Goal: Task Accomplishment & Management: Use online tool/utility

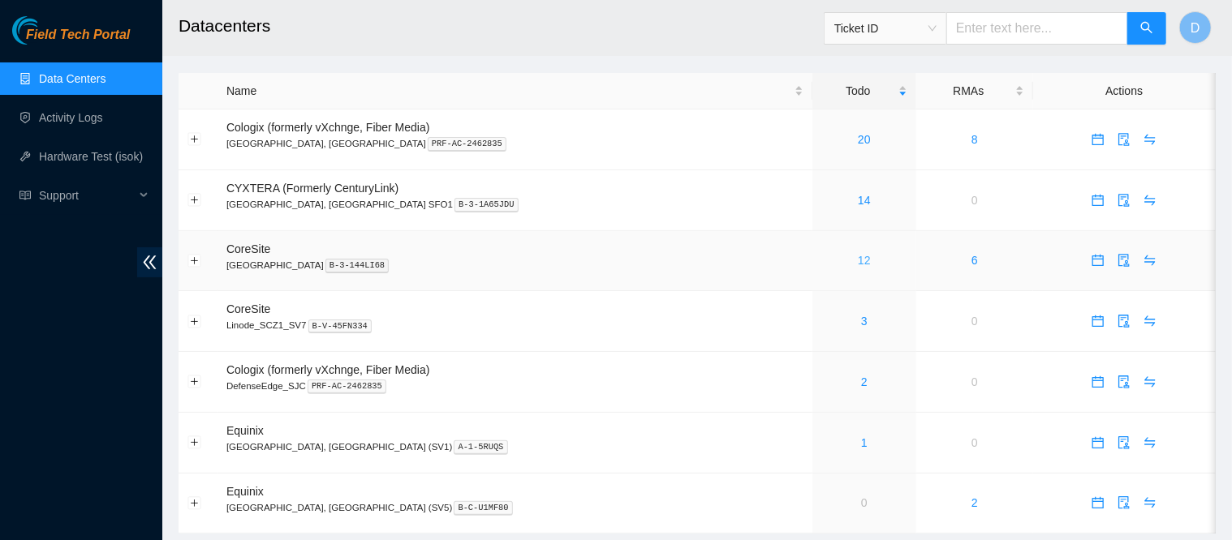
click at [858, 261] on link "12" at bounding box center [864, 260] width 13 height 13
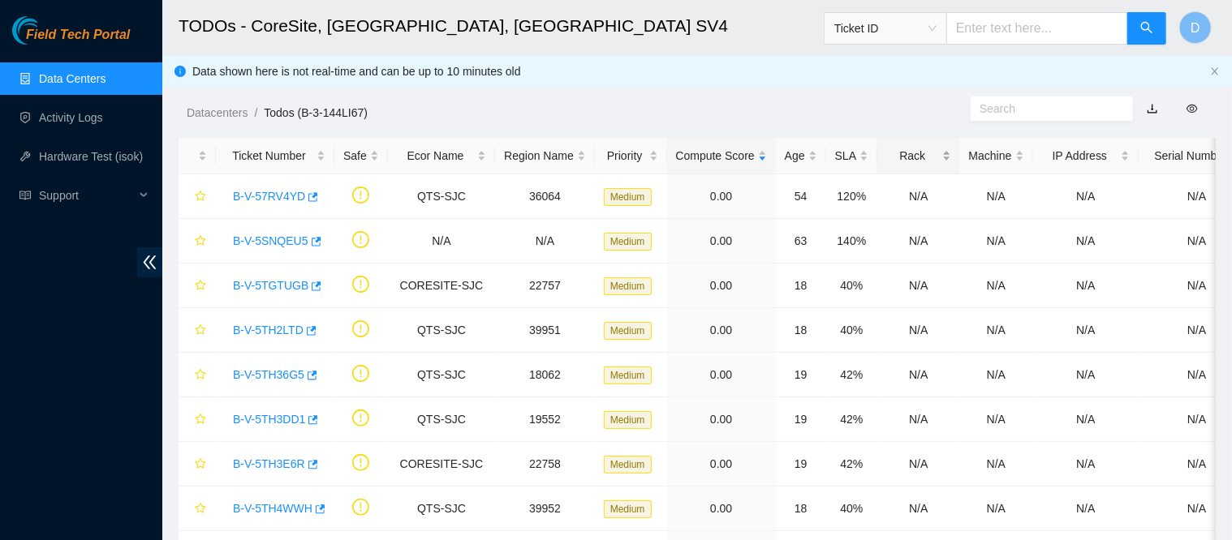
click at [909, 151] on div "Rack" at bounding box center [918, 156] width 64 height 18
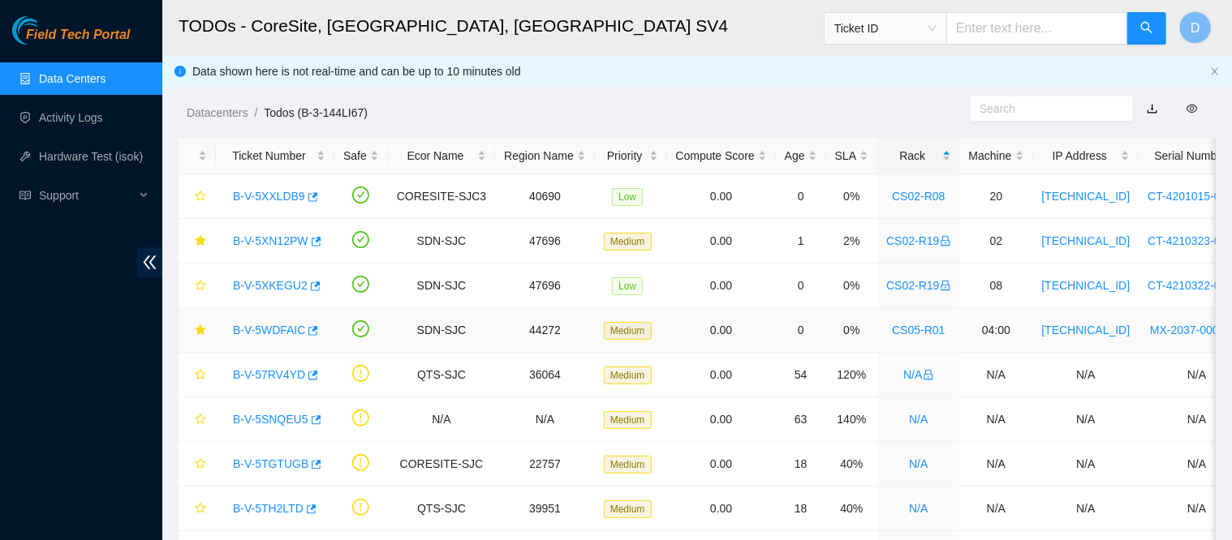
click at [286, 329] on link "B-V-5WDFAIC" at bounding box center [269, 330] width 72 height 13
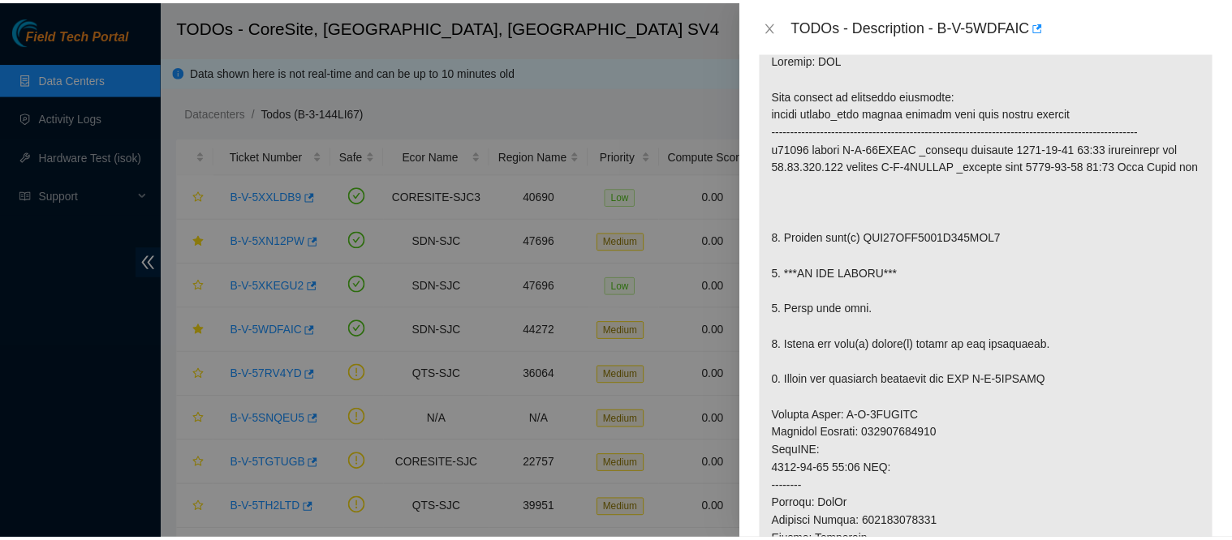
scroll to position [265, 0]
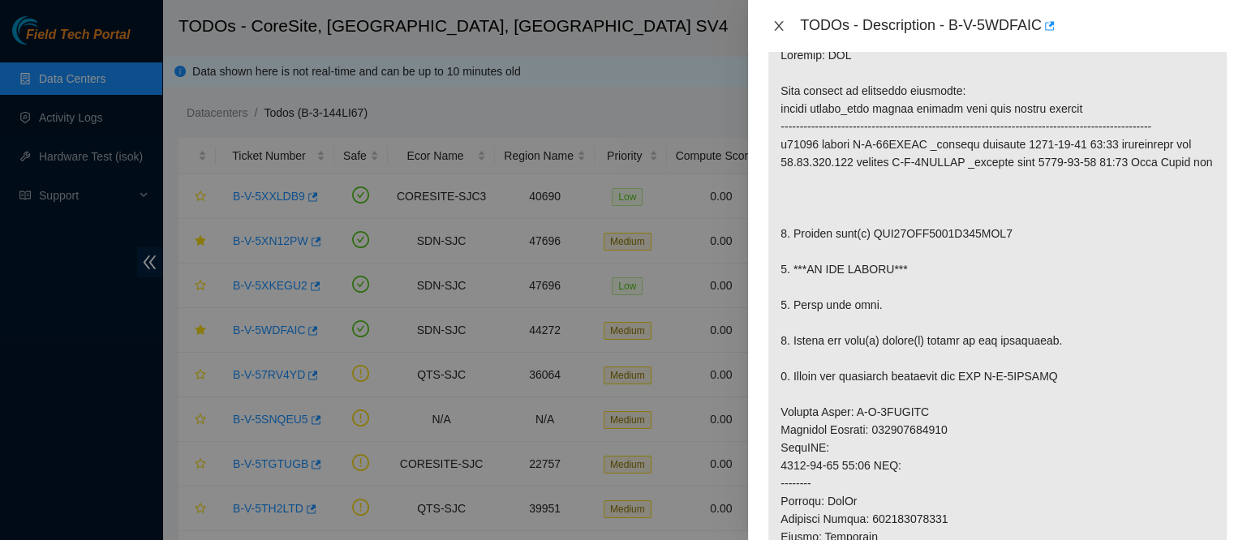
click at [775, 28] on icon "close" at bounding box center [779, 25] width 13 height 13
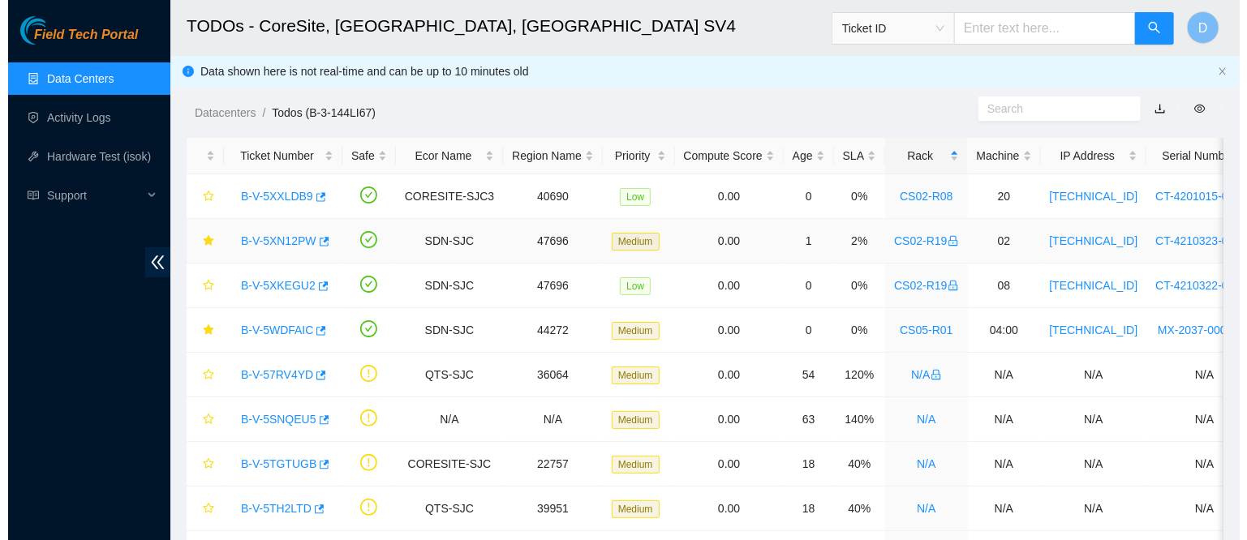
scroll to position [337, 0]
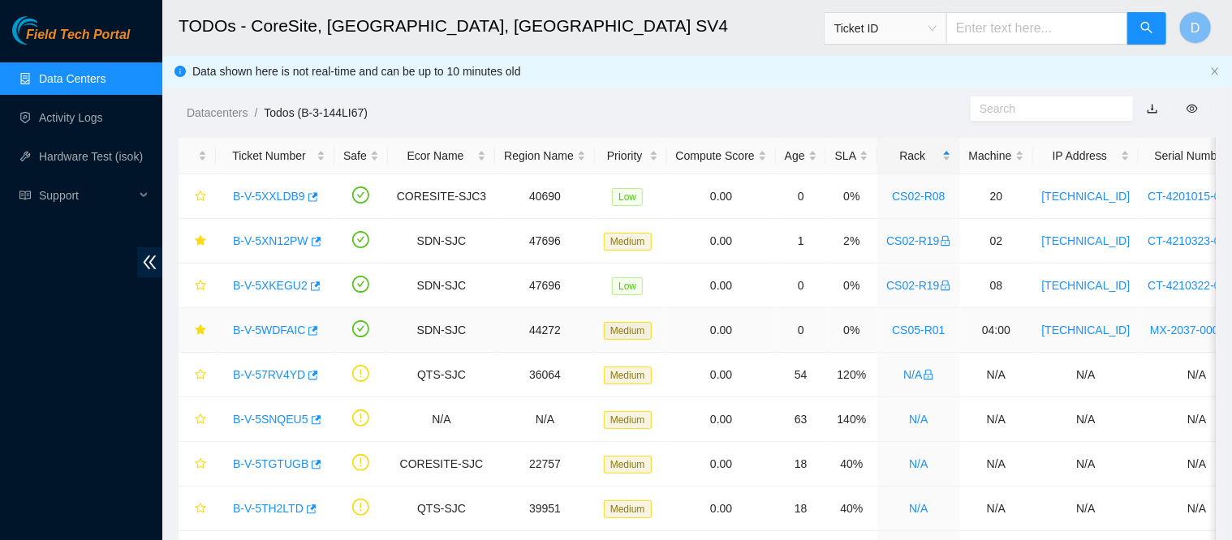
click at [266, 337] on link "B-V-5WDFAIC" at bounding box center [269, 330] width 72 height 13
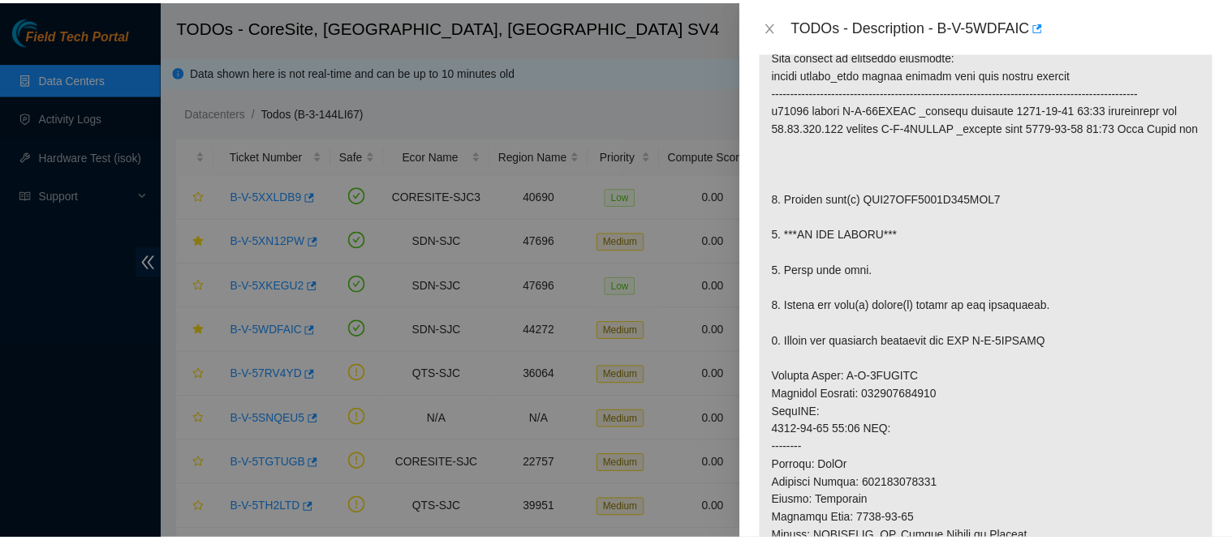
scroll to position [301, 0]
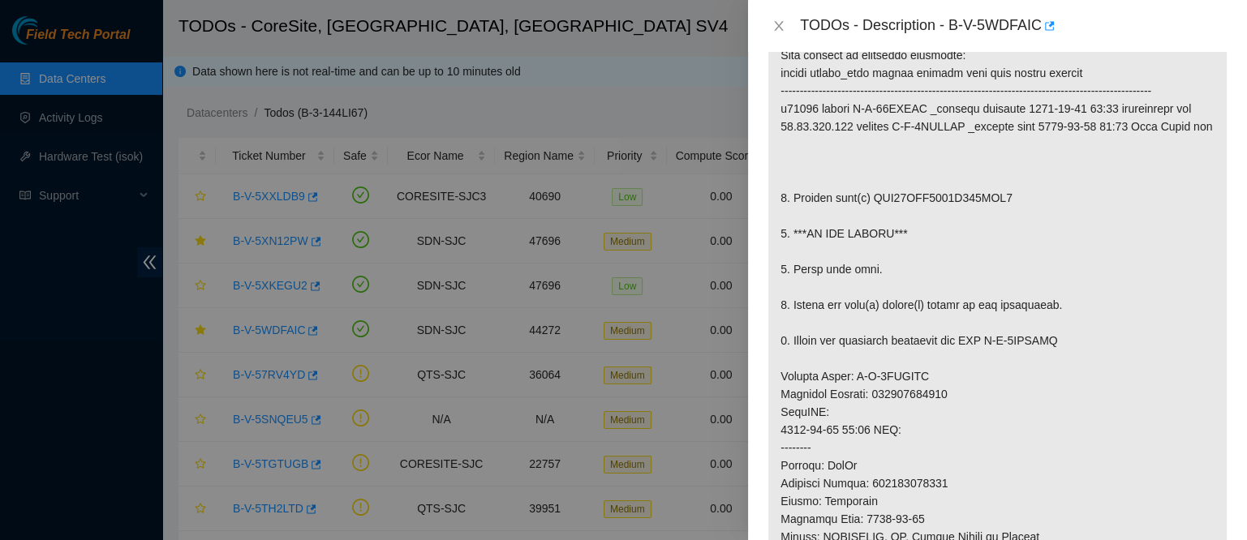
click at [784, 33] on div "TODOs - Description - B-V-5WDFAIC" at bounding box center [998, 26] width 460 height 26
click at [779, 31] on icon "close" at bounding box center [779, 25] width 13 height 13
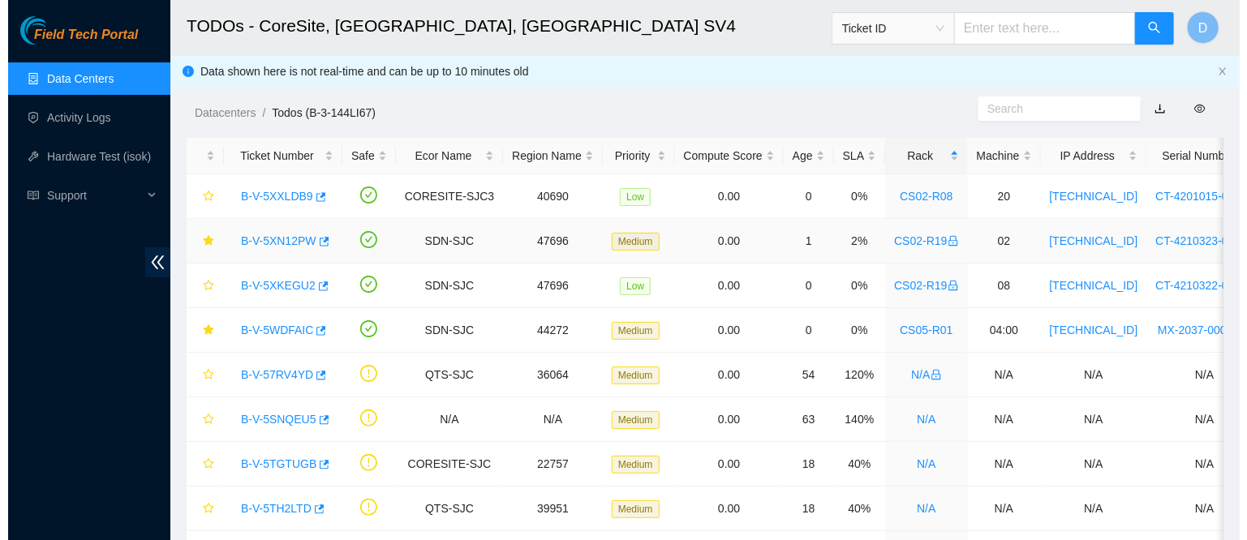
scroll to position [372, 0]
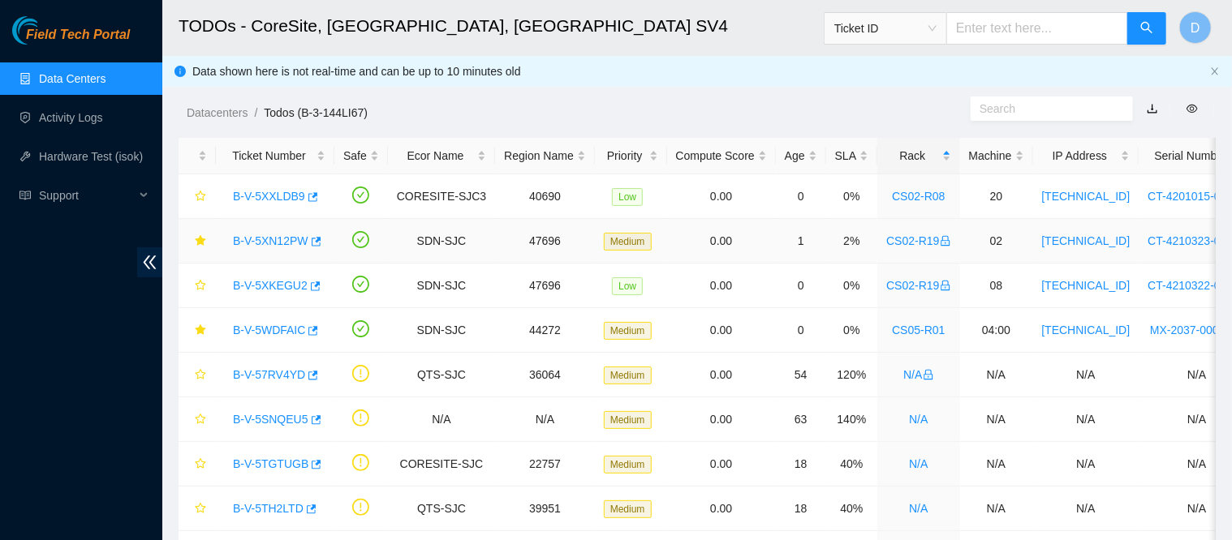
click at [249, 239] on link "B-V-5XN12PW" at bounding box center [270, 241] width 75 height 13
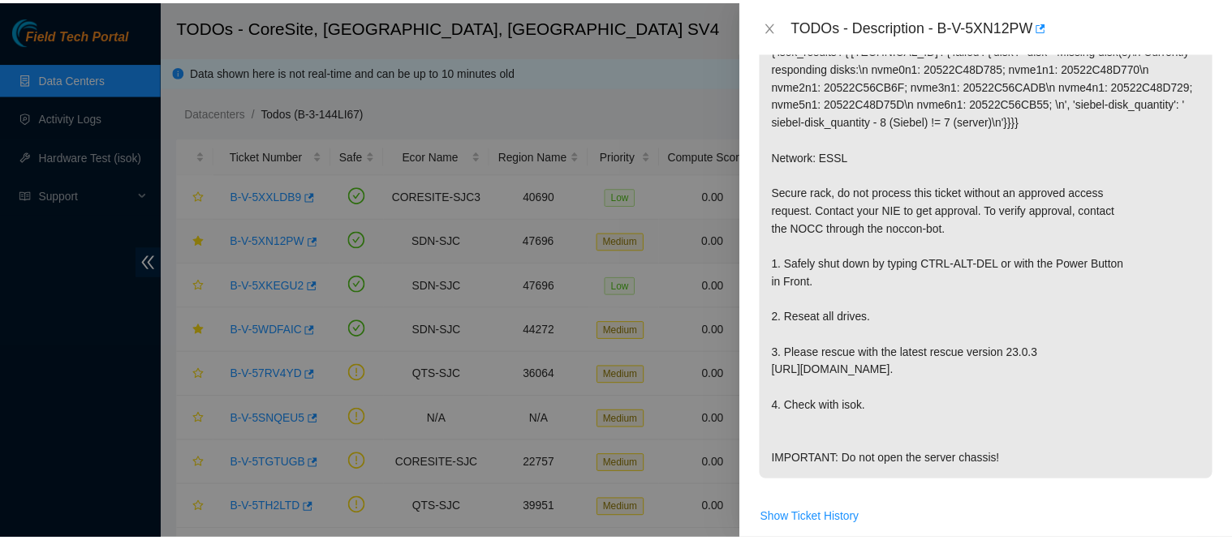
scroll to position [331, 0]
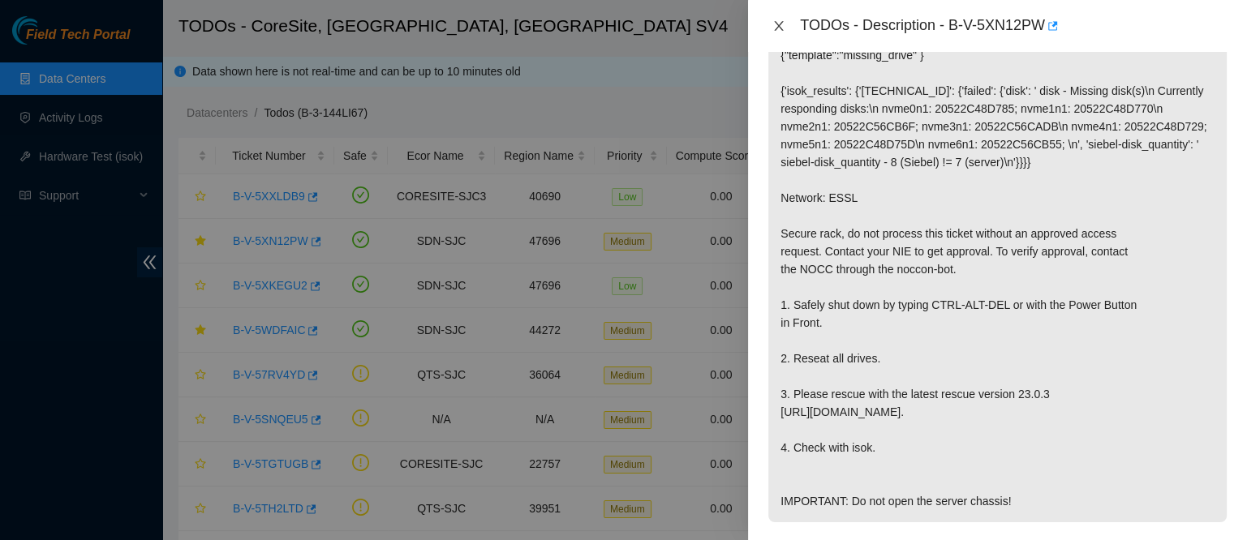
click at [780, 27] on icon "close" at bounding box center [779, 26] width 9 height 10
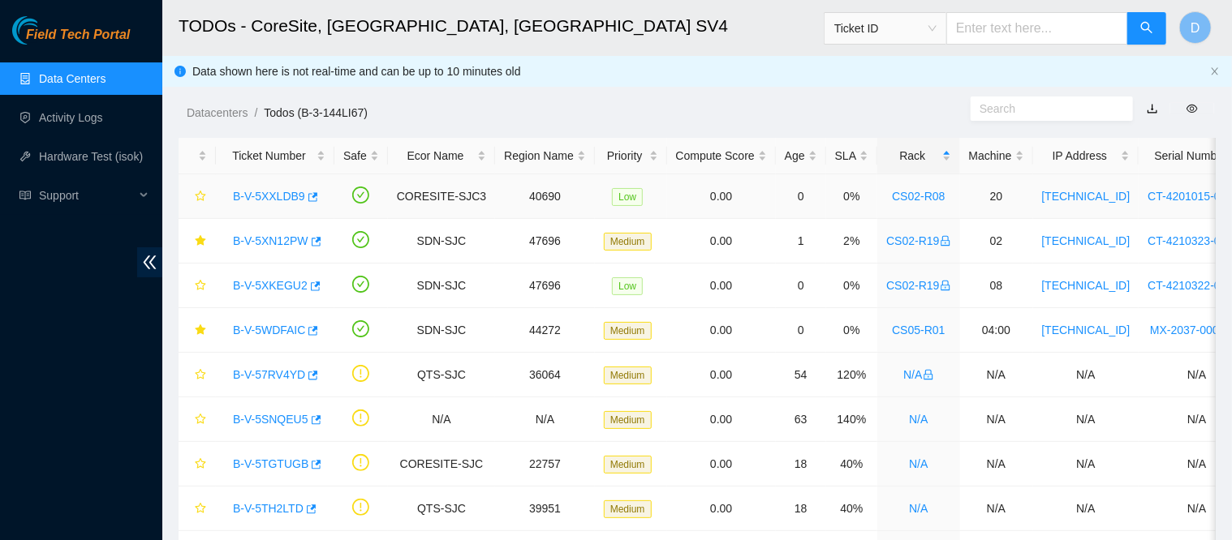
click at [272, 200] on link "B-V-5XXLDB9" at bounding box center [269, 196] width 72 height 13
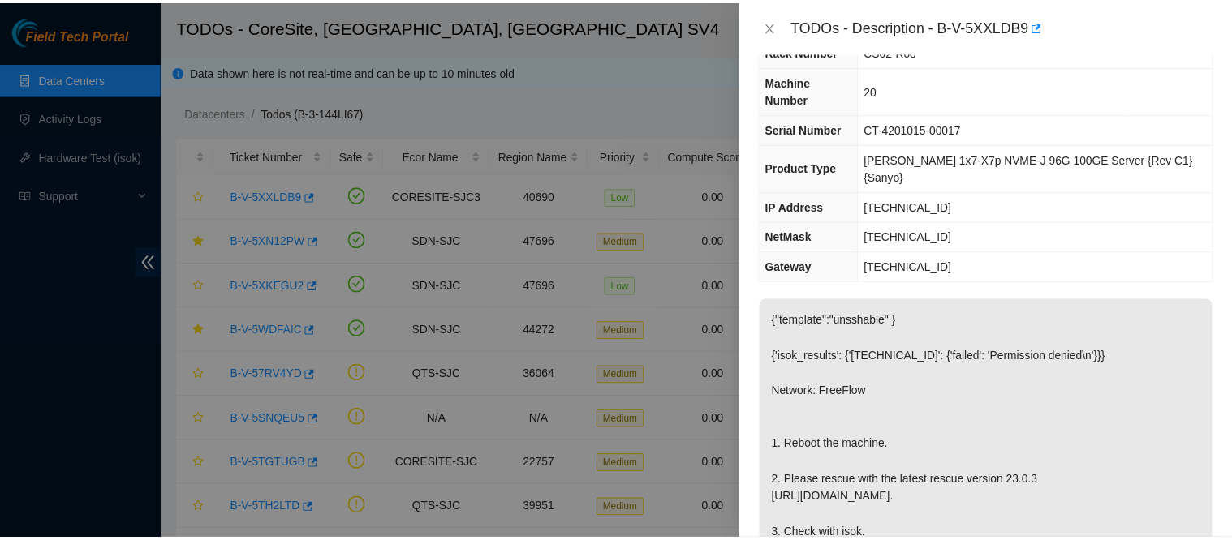
scroll to position [64, 0]
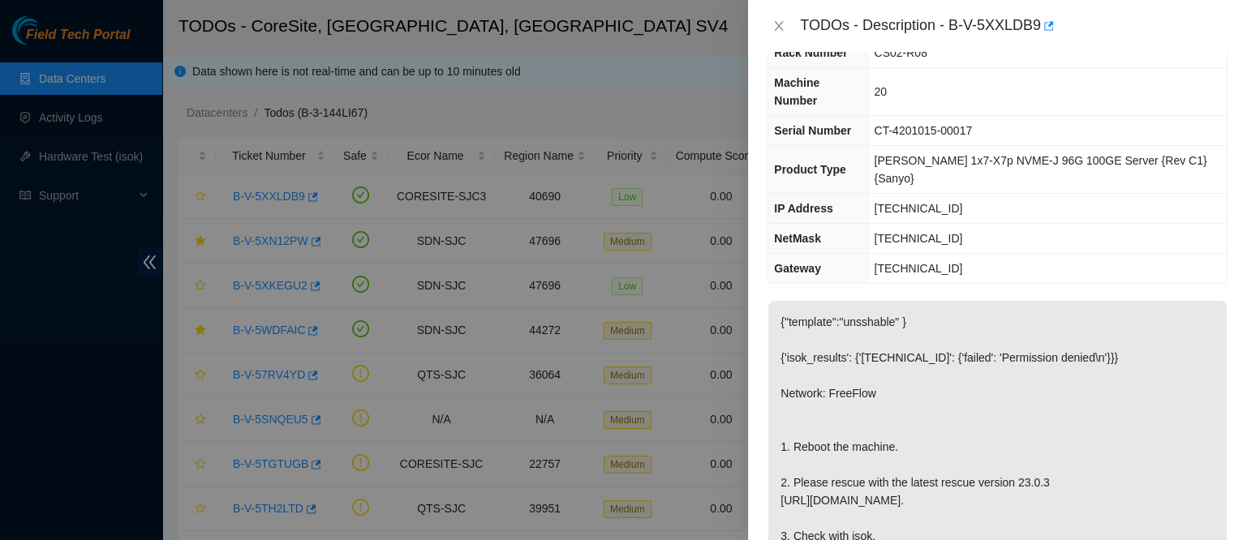
click at [779, 15] on div "TODOs - Description - B-V-5XXLDB9" at bounding box center [998, 26] width 460 height 26
click at [775, 40] on div "TODOs - Description - B-V-5XXLDB9" at bounding box center [997, 26] width 499 height 52
click at [781, 30] on icon "close" at bounding box center [779, 25] width 13 height 13
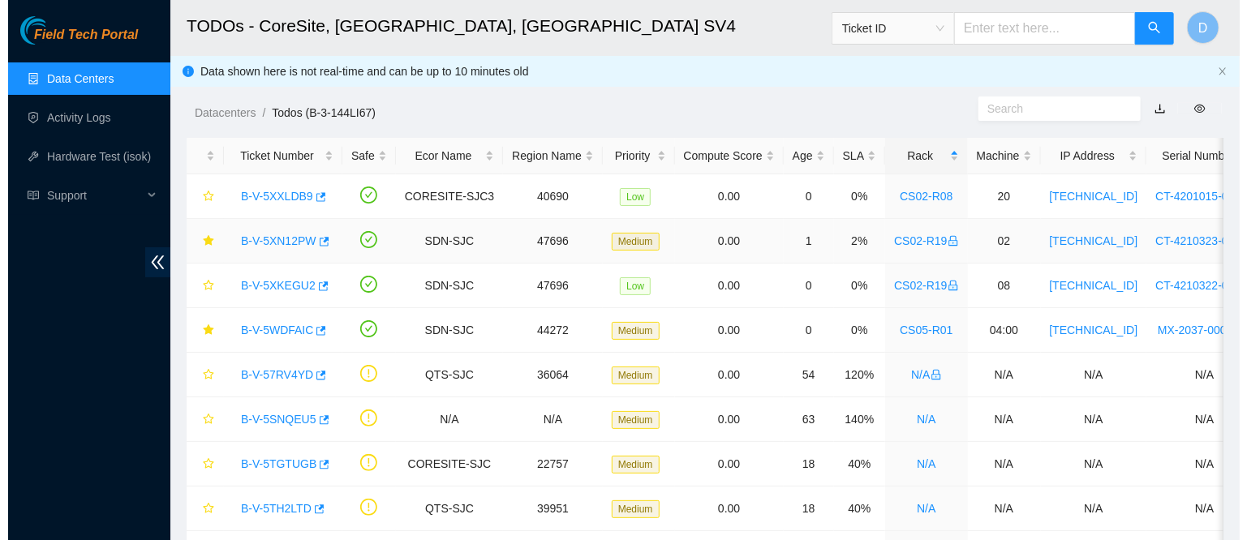
scroll to position [81, 0]
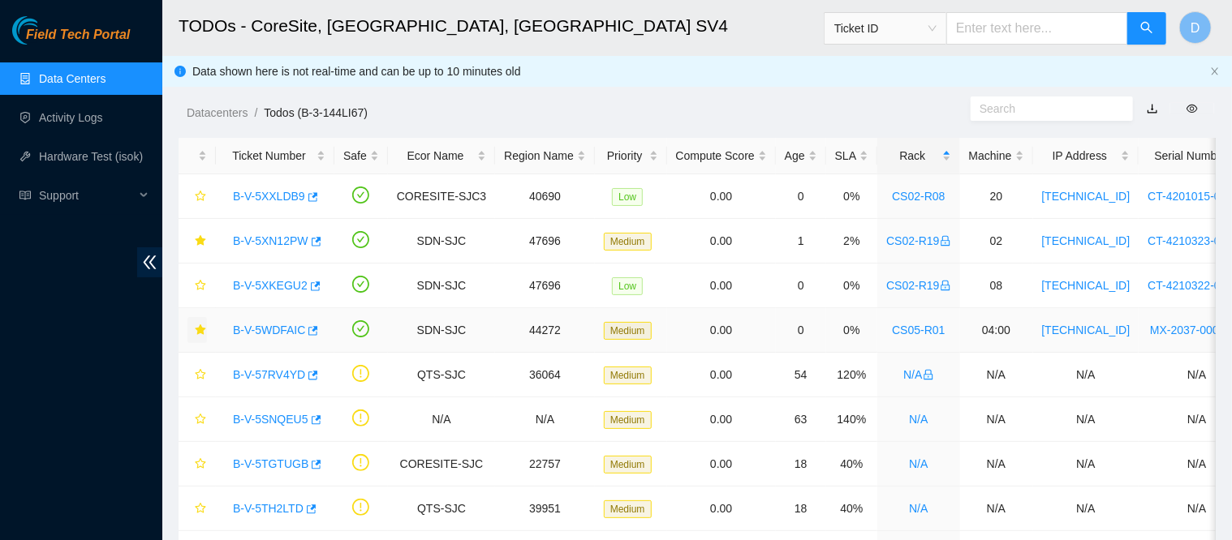
click at [194, 323] on button "button" at bounding box center [196, 330] width 19 height 26
click at [197, 292] on button "button" at bounding box center [196, 286] width 19 height 26
click at [286, 289] on link "B-V-5XKEGU2" at bounding box center [270, 285] width 75 height 13
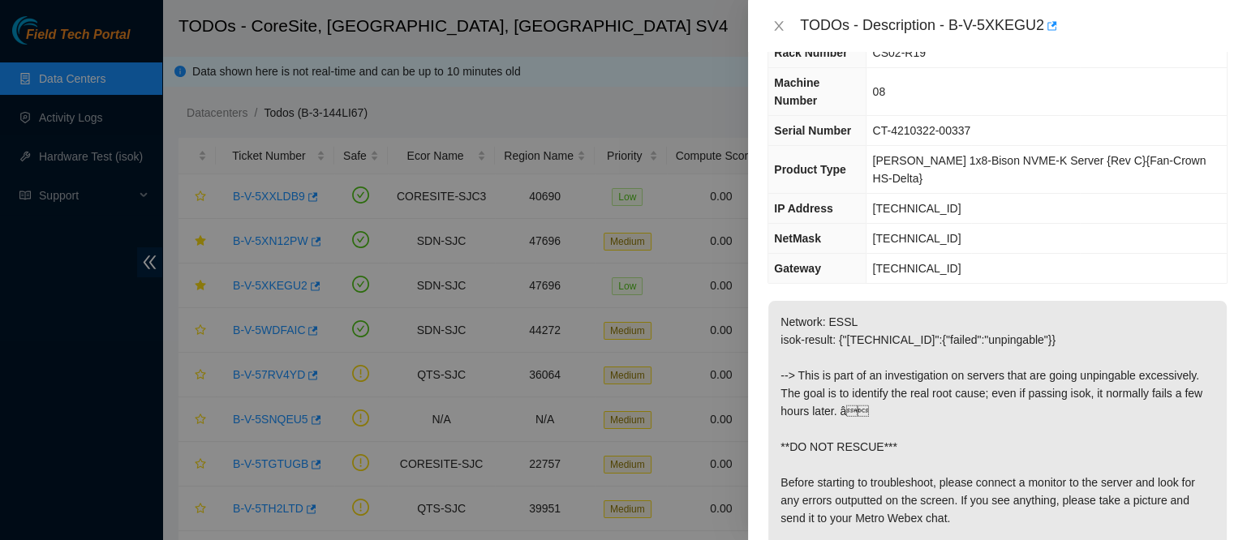
scroll to position [0, 0]
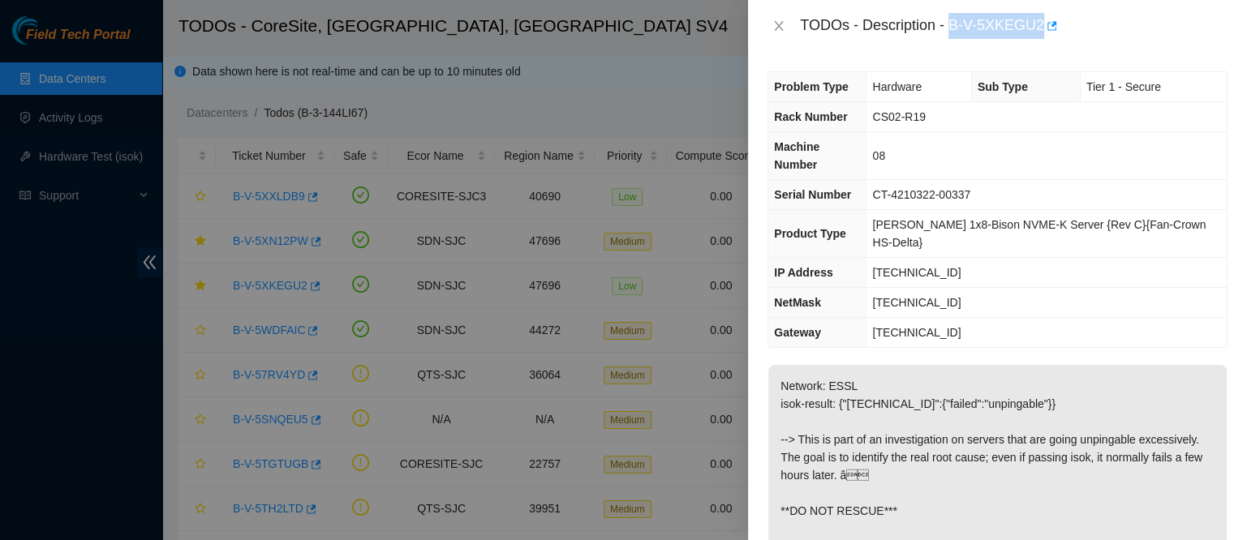
drag, startPoint x: 1001, startPoint y: 23, endPoint x: 1138, endPoint y: 39, distance: 137.3
click at [1138, 39] on div "TODOs - Description - B-V-5XKEGU2" at bounding box center [997, 26] width 499 height 52
copy div "B-V-5XKEGU2"
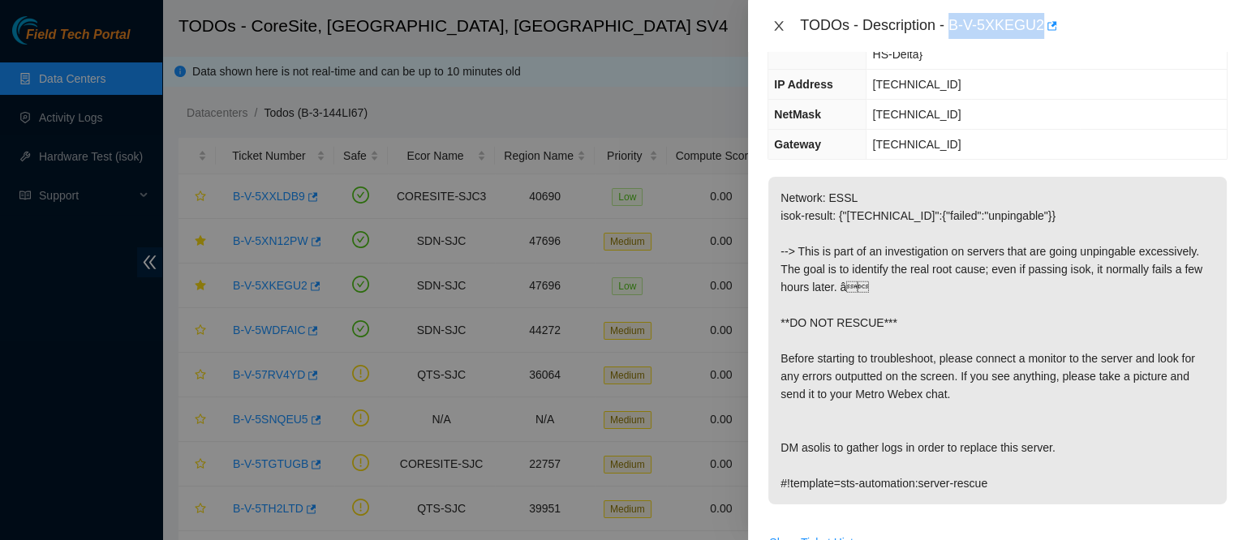
click at [781, 19] on button "Close" at bounding box center [779, 26] width 23 height 15
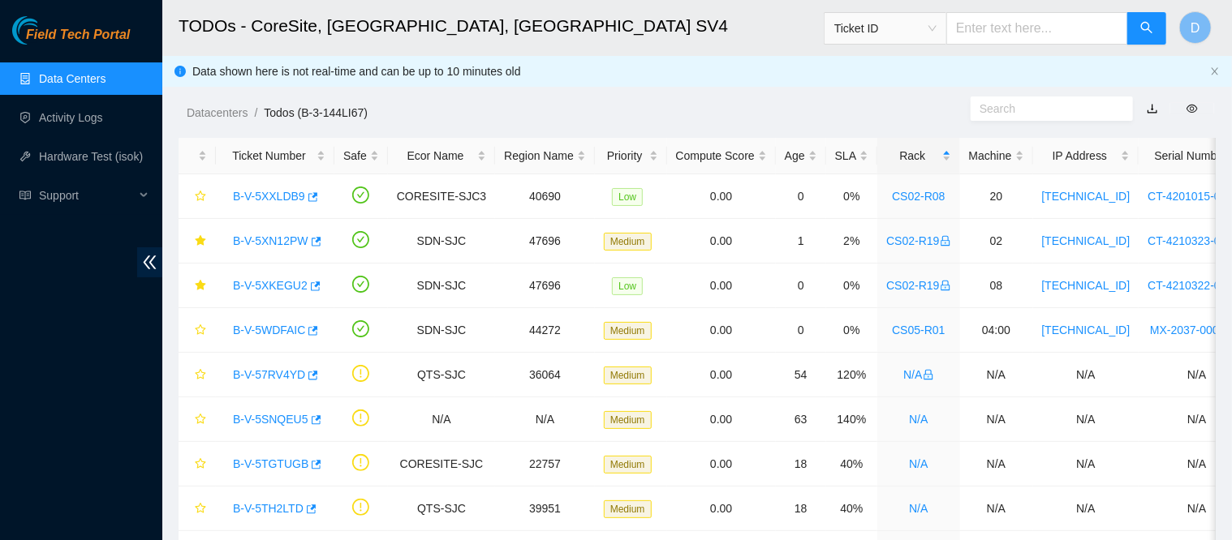
scroll to position [260, 0]
